Goal: Find contact information: Obtain details needed to contact an individual or organization

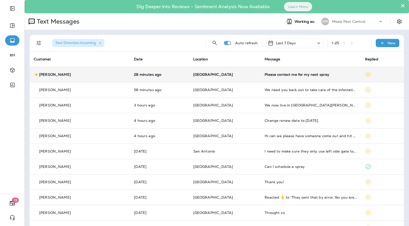
scroll to position [39, 0]
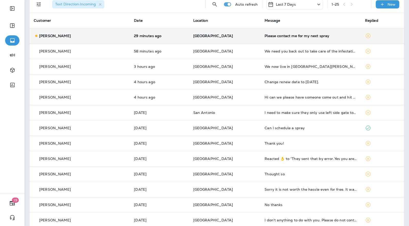
click at [99, 33] on div "[PERSON_NAME]" at bounding box center [80, 35] width 92 height 5
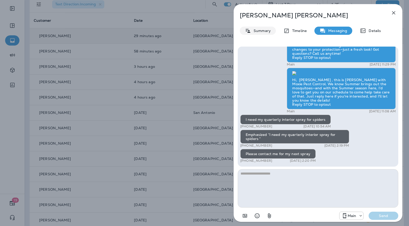
click at [256, 32] on p "Summary" at bounding box center [261, 31] width 20 height 4
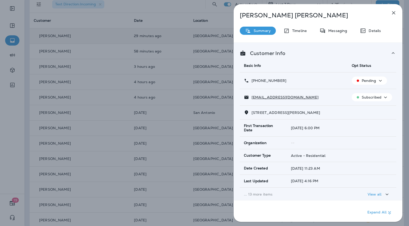
click at [276, 81] on p "+1 (314) 210-6733" at bounding box center [267, 81] width 37 height 4
drag, startPoint x: 284, startPoint y: 80, endPoint x: 254, endPoint y: 81, distance: 30.2
click at [254, 81] on div "+1 (314) 210-6733" at bounding box center [294, 80] width 100 height 5
copy p "1 (314) 210-6733"
click at [211, 49] on div "Krystal Robards Summary Timeline Messaging Details Customer Info Basic Info Opt…" at bounding box center [204, 113] width 409 height 226
